Goal: Task Accomplishment & Management: Use online tool/utility

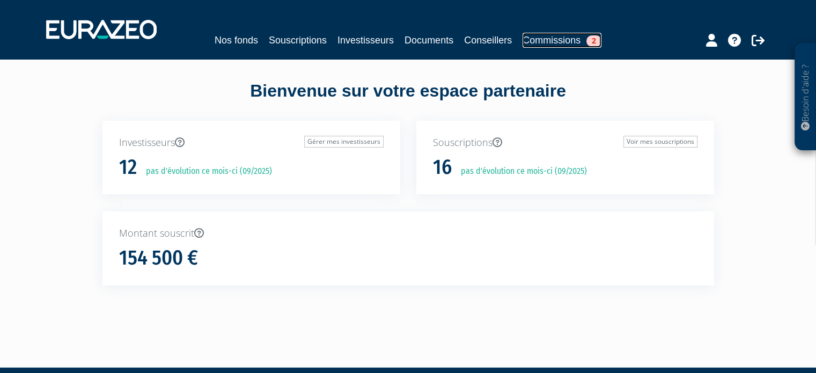
click at [565, 39] on link "Commissions 2" at bounding box center [562, 40] width 79 height 15
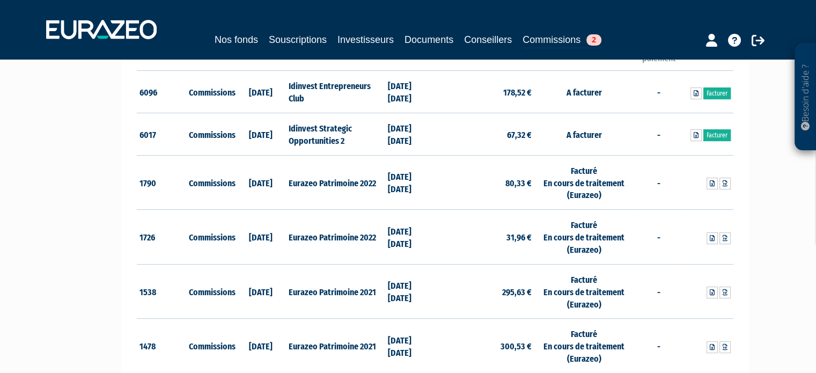
scroll to position [130, 0]
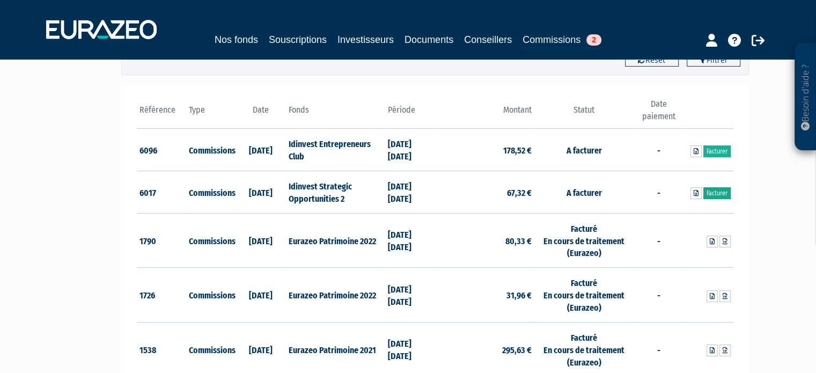
click at [722, 193] on link "Facturer" at bounding box center [716, 193] width 27 height 12
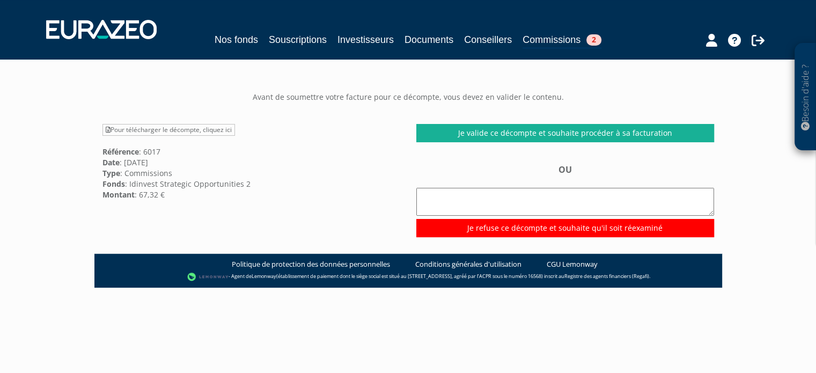
scroll to position [54, 0]
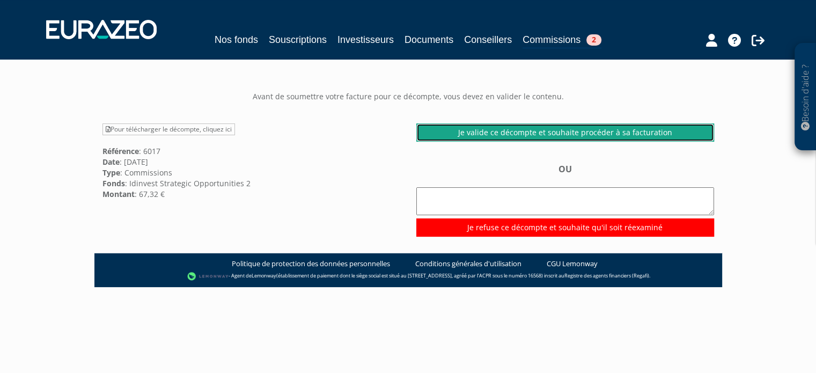
click at [580, 142] on link "Je valide ce décompte et souhaite procéder à sa facturation" at bounding box center [565, 132] width 298 height 18
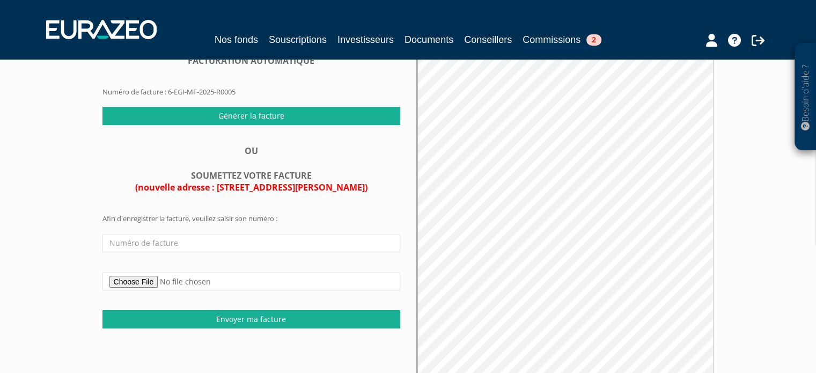
scroll to position [91, 0]
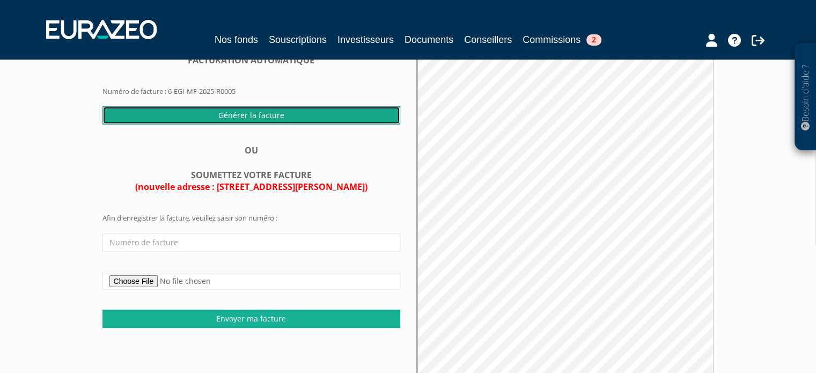
click at [252, 124] on input "Générer la facture" at bounding box center [251, 115] width 298 height 18
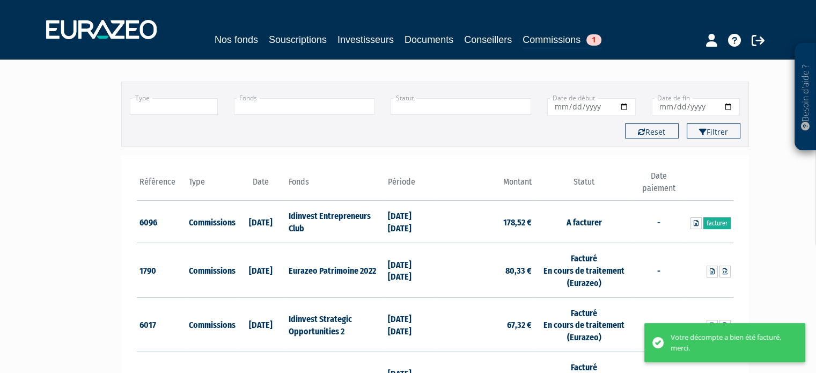
scroll to position [161, 0]
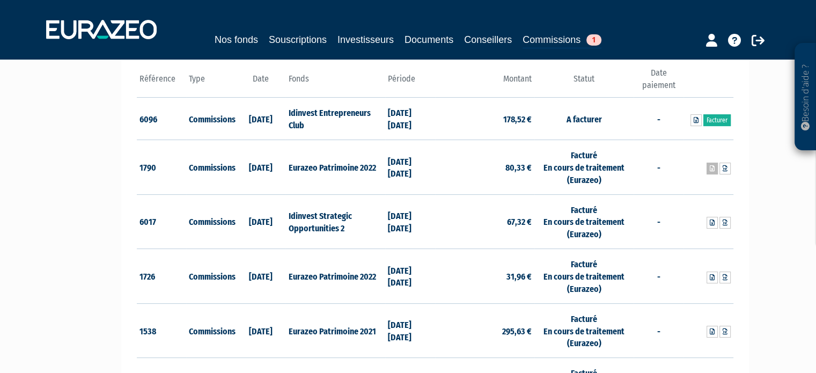
click at [712, 169] on icon at bounding box center [712, 168] width 5 height 6
click at [724, 167] on icon at bounding box center [725, 168] width 5 height 6
click at [718, 121] on link "Facturer" at bounding box center [716, 120] width 27 height 12
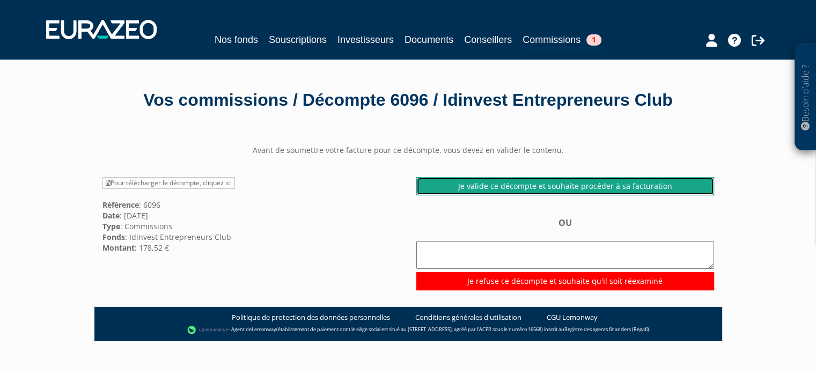
click at [538, 188] on link "Je valide ce décompte et souhaite procéder à sa facturation" at bounding box center [565, 186] width 298 height 18
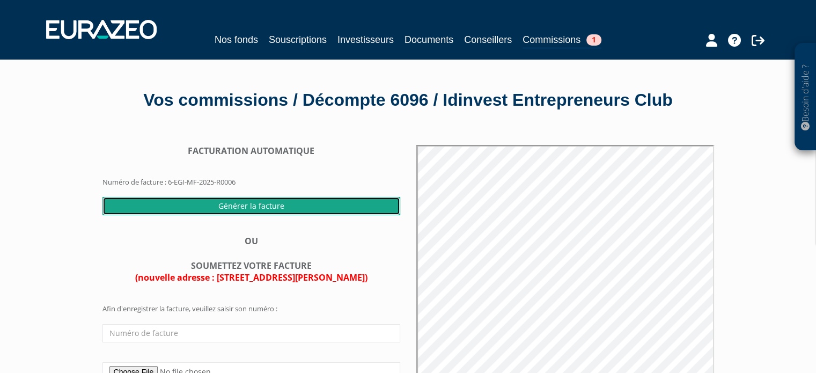
click at [280, 205] on input "Générer la facture" at bounding box center [251, 206] width 298 height 18
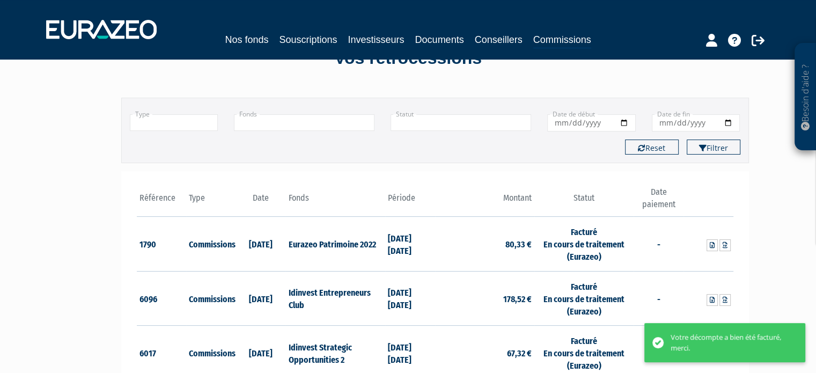
scroll to position [107, 0]
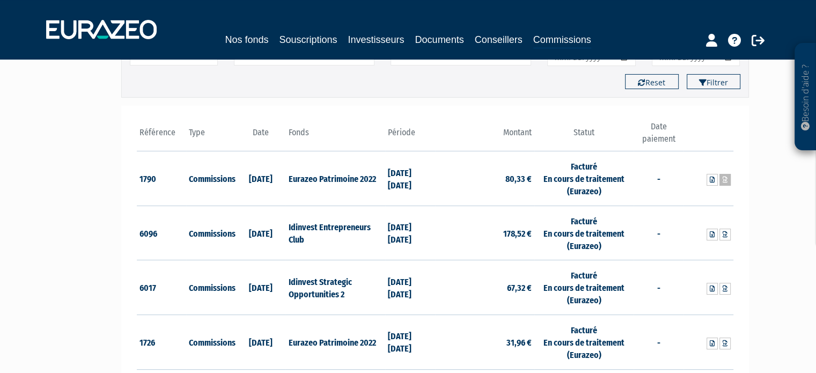
click at [726, 181] on icon at bounding box center [725, 179] width 5 height 6
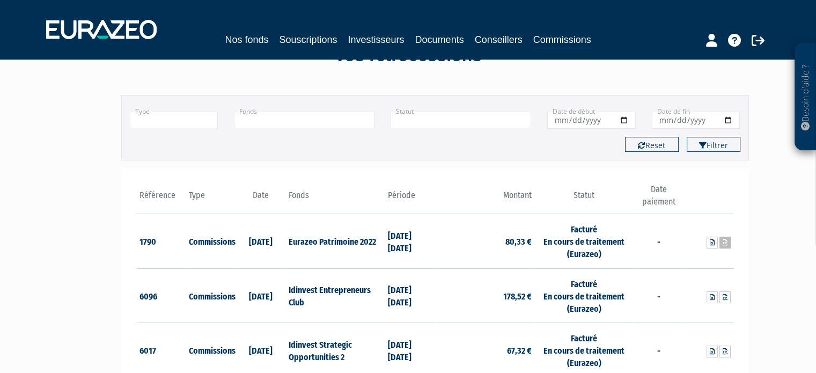
scroll to position [0, 0]
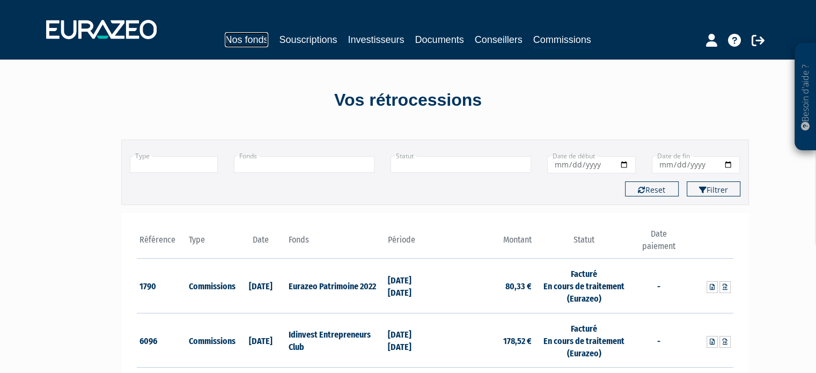
click at [251, 38] on link "Nos fonds" at bounding box center [246, 39] width 43 height 15
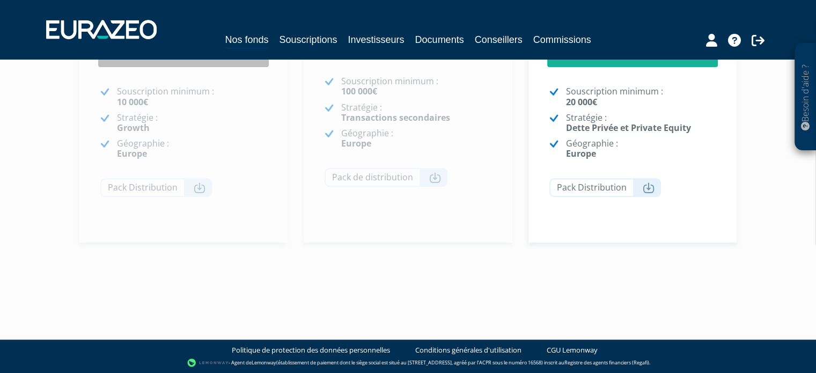
scroll to position [200, 0]
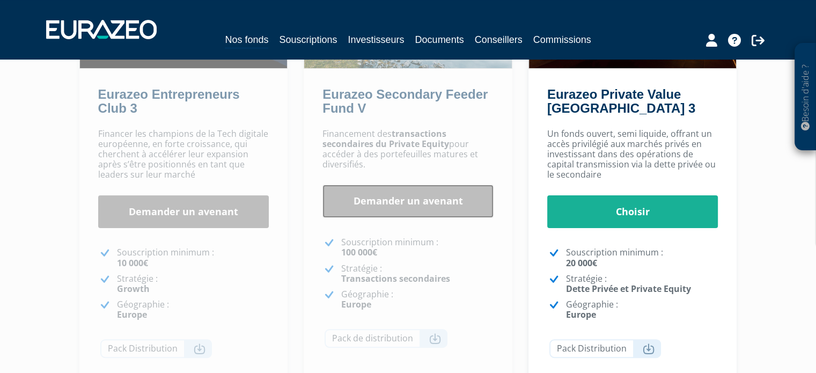
click at [446, 202] on link "Demander un avenant" at bounding box center [407, 201] width 171 height 33
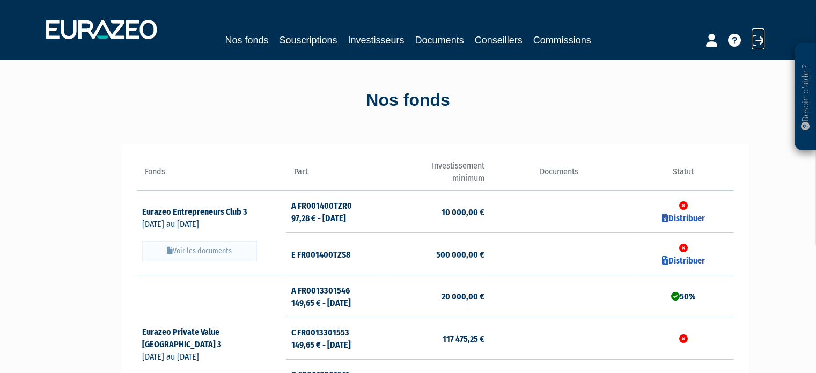
click at [757, 40] on icon at bounding box center [758, 40] width 13 height 13
